Goal: Find specific page/section: Find specific page/section

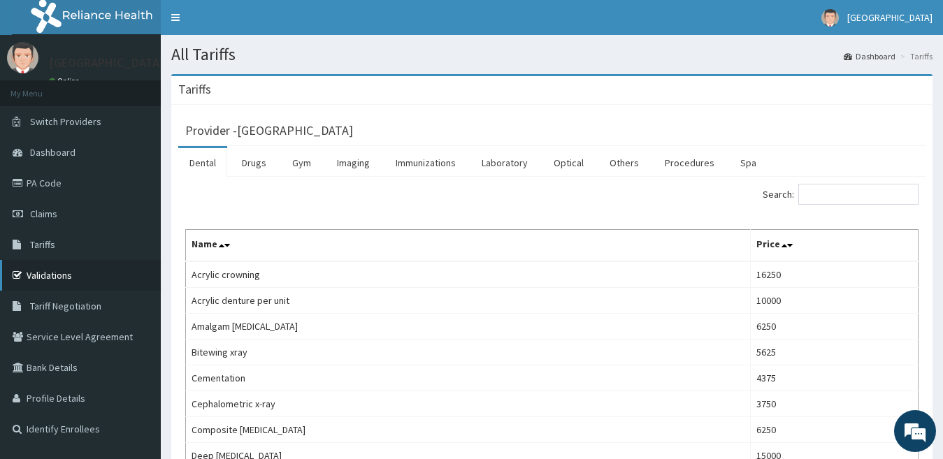
click at [59, 273] on link "Validations" at bounding box center [80, 275] width 161 height 31
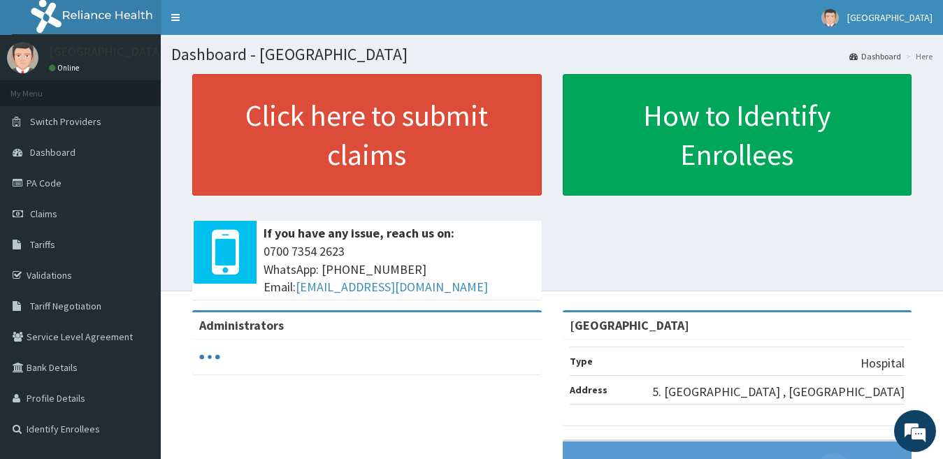
click at [78, 189] on link "PA Code" at bounding box center [80, 183] width 161 height 31
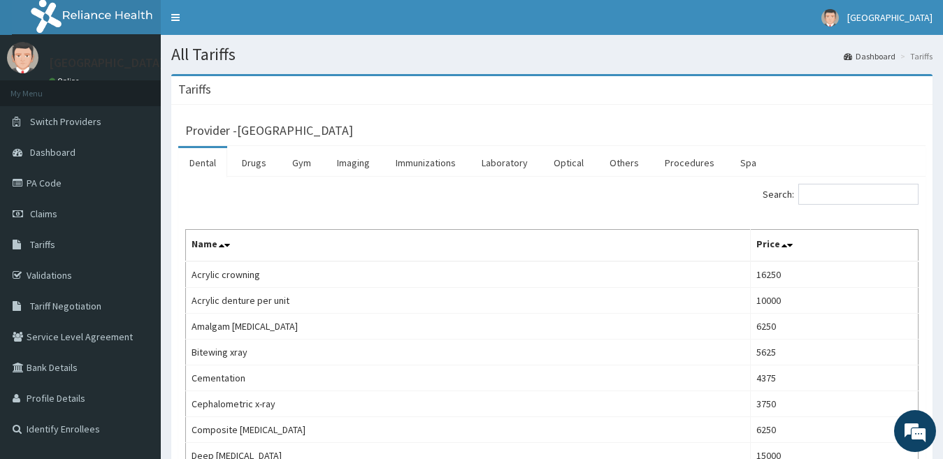
click at [82, 277] on link "Validations" at bounding box center [80, 275] width 161 height 31
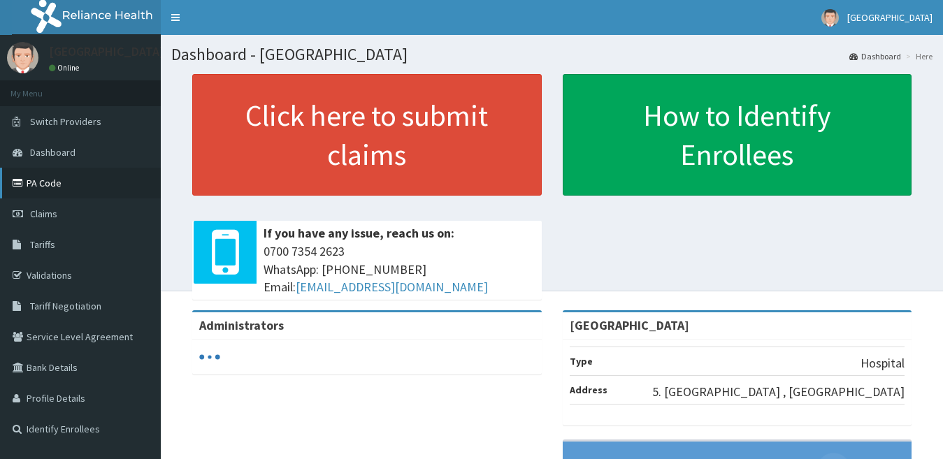
click at [43, 184] on link "PA Code" at bounding box center [80, 183] width 161 height 31
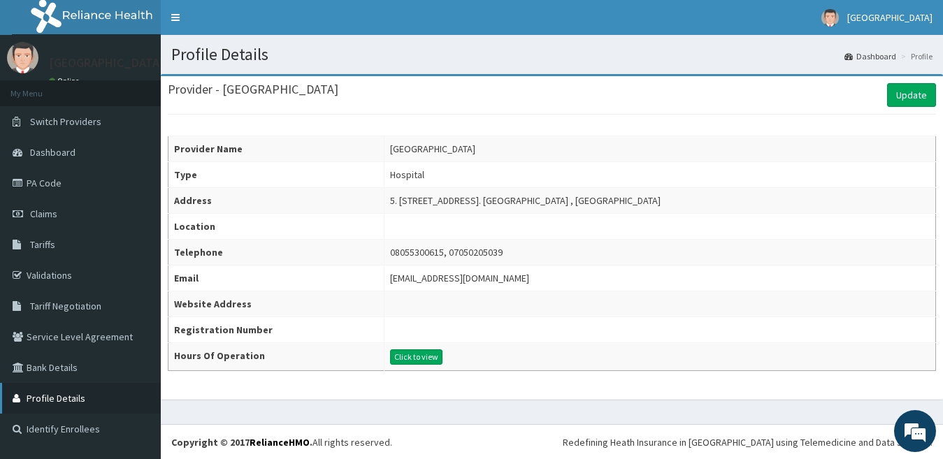
click at [68, 398] on link "Profile Details" at bounding box center [80, 398] width 161 height 31
click at [44, 273] on link "Validations" at bounding box center [80, 275] width 161 height 31
